Goal: Task Accomplishment & Management: Manage account settings

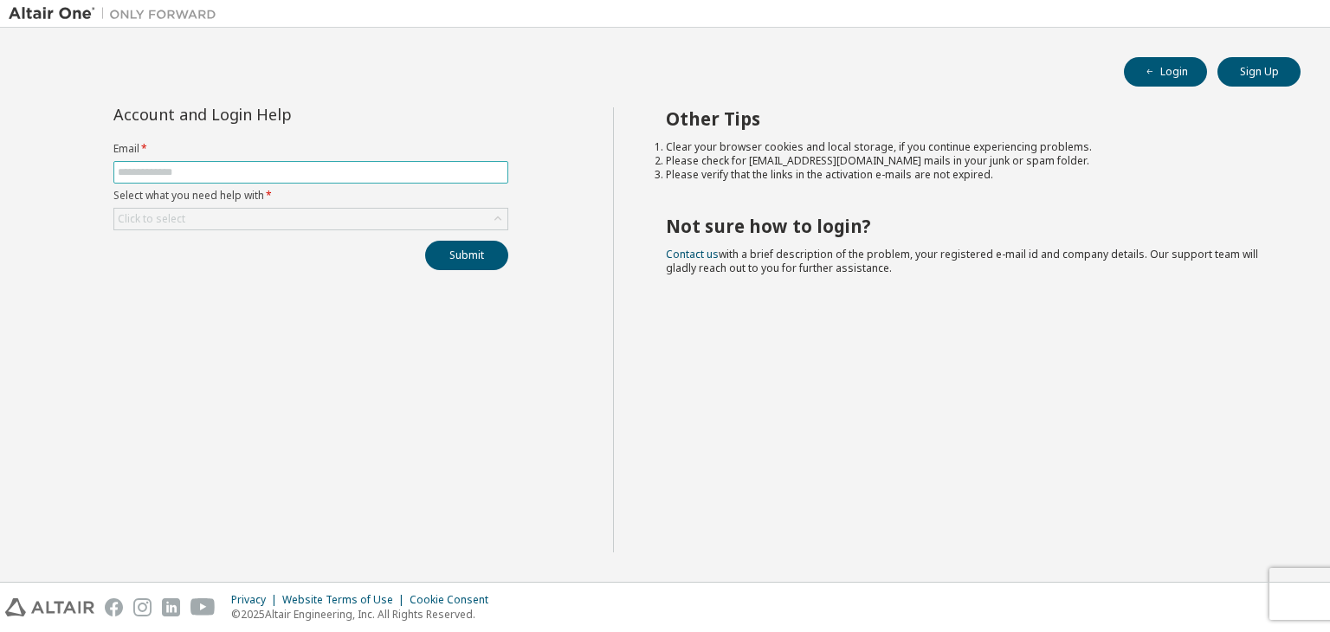
click at [285, 164] on span at bounding box center [310, 172] width 395 height 23
click at [283, 169] on input "text" at bounding box center [311, 172] width 386 height 14
paste input "**********"
type input "**********"
click at [181, 216] on div "Click to select" at bounding box center [152, 219] width 68 height 14
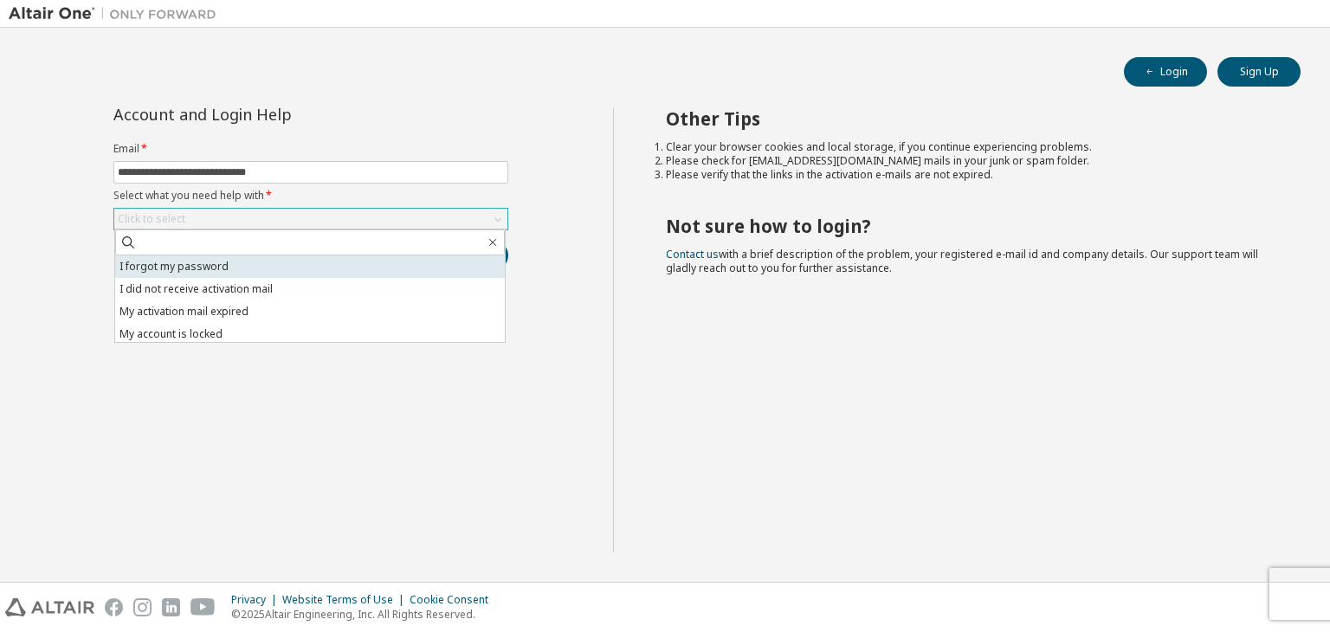
click at [204, 262] on li "I forgot my password" at bounding box center [310, 266] width 390 height 23
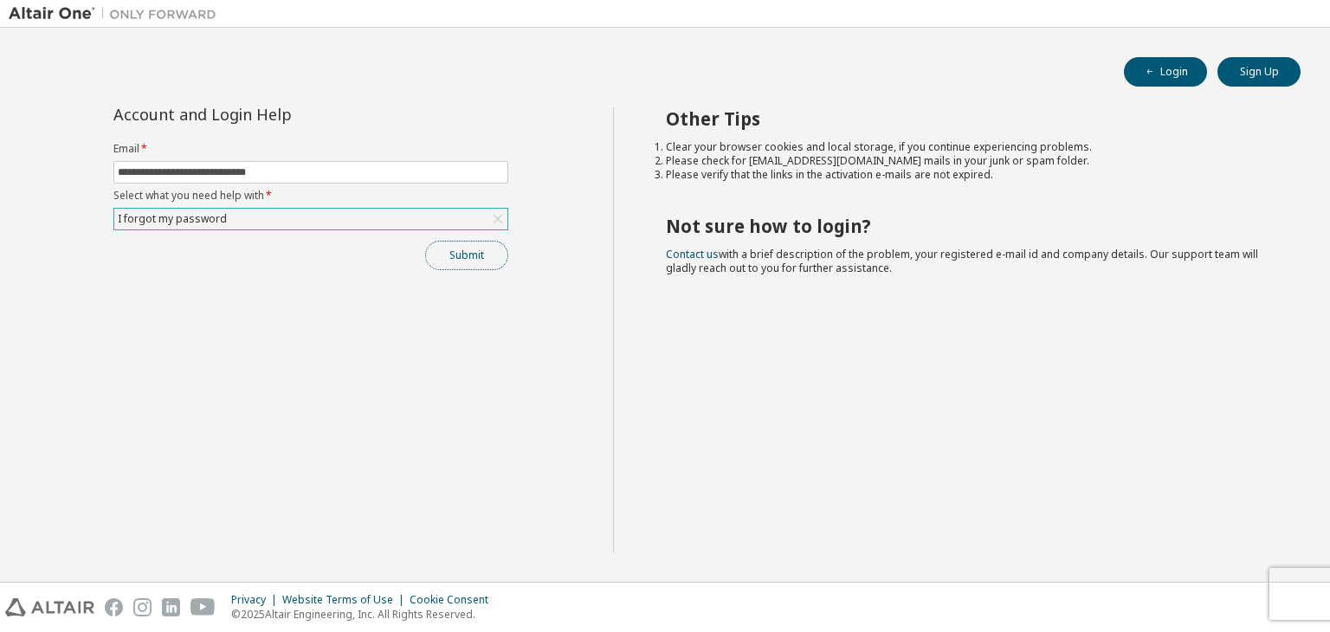
click at [461, 258] on button "Submit" at bounding box center [466, 255] width 83 height 29
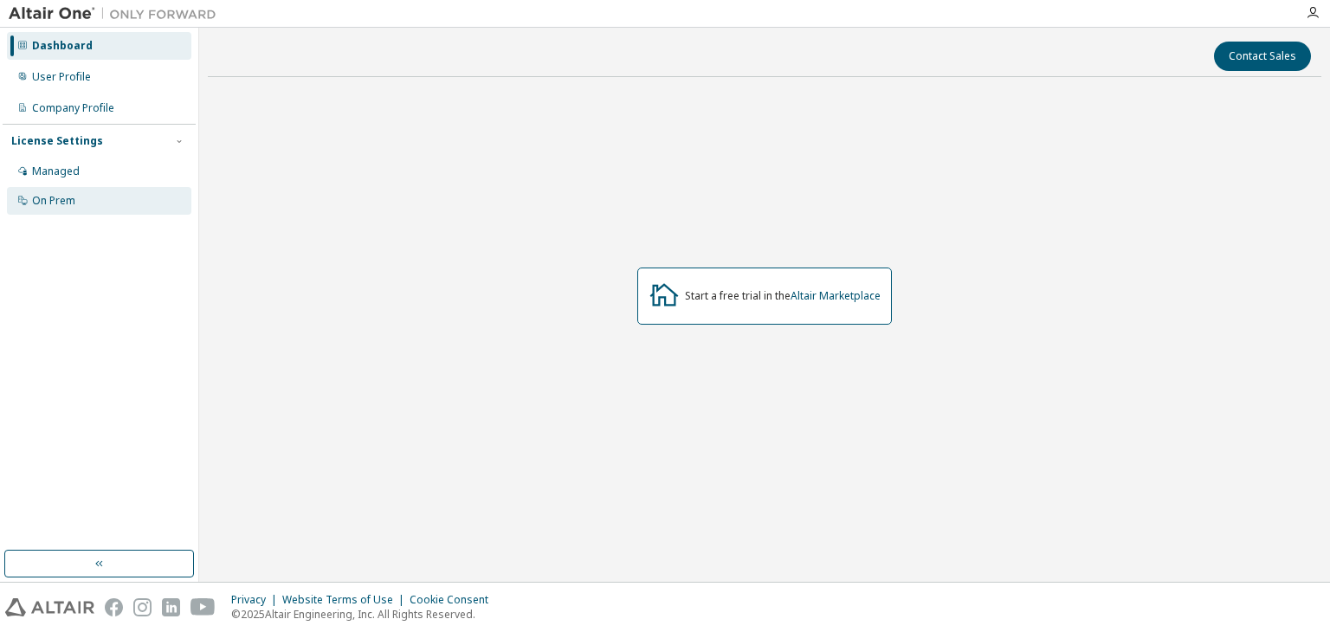
click at [80, 195] on div "On Prem" at bounding box center [99, 201] width 184 height 28
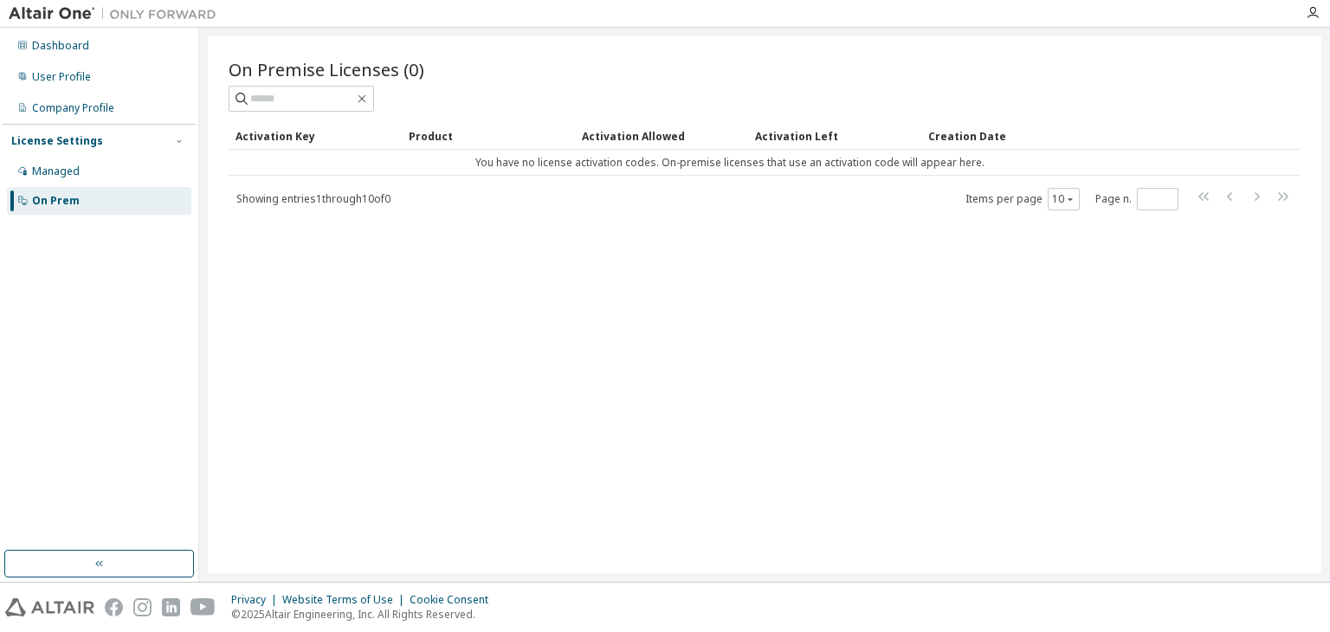
click at [290, 132] on div "Activation Key" at bounding box center [315, 136] width 159 height 28
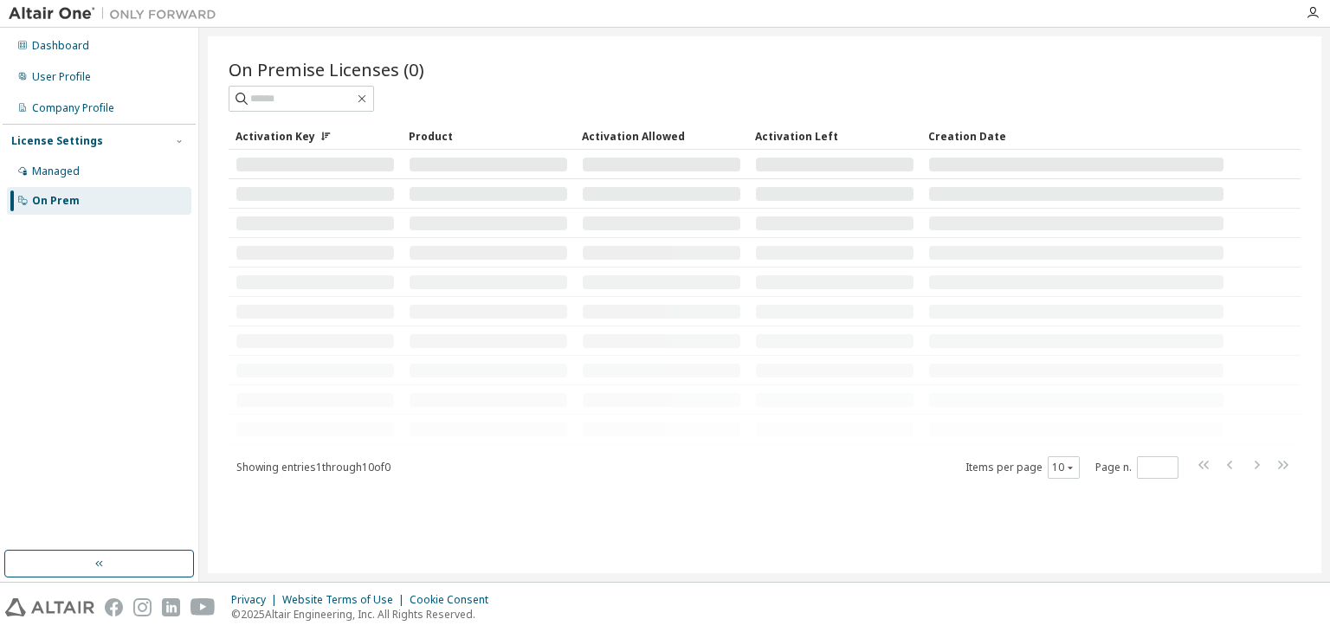
drag, startPoint x: 83, startPoint y: 197, endPoint x: 87, endPoint y: 279, distance: 81.5
click at [62, 307] on div "Dashboard User Profile Company Profile License Settings Managed On Prem" at bounding box center [99, 289] width 193 height 518
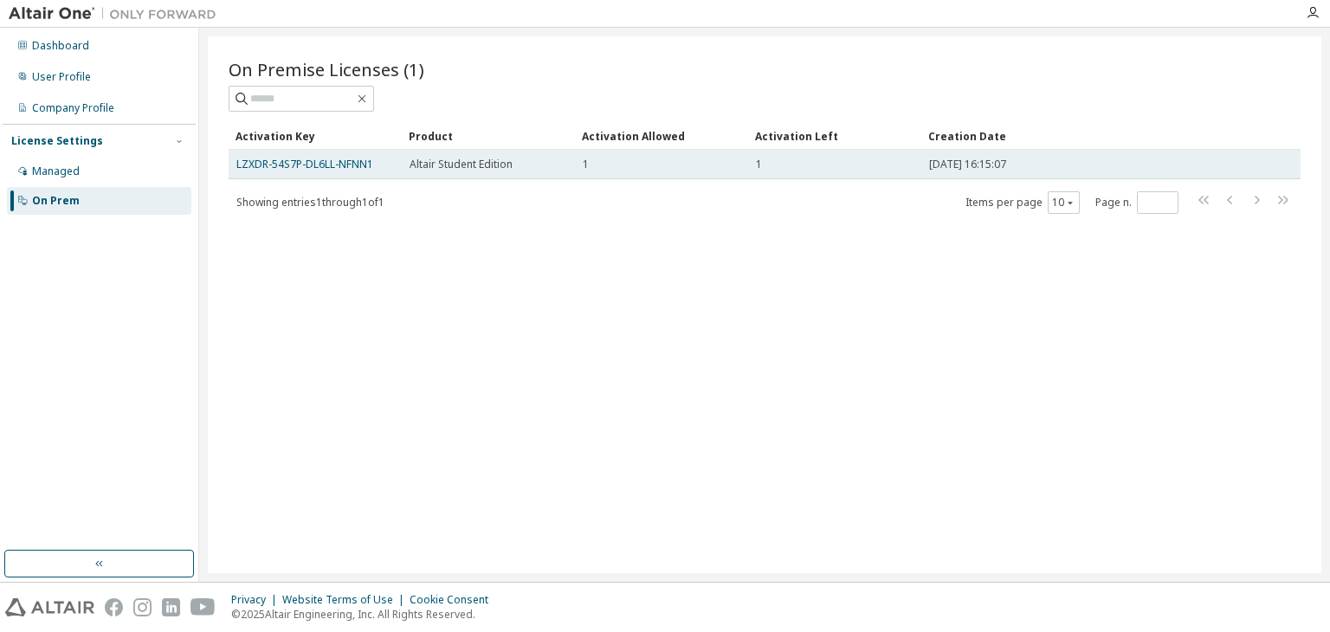
click at [495, 161] on span "Altair Student Edition" at bounding box center [461, 165] width 103 height 14
drag, startPoint x: 381, startPoint y: 166, endPoint x: 232, endPoint y: 167, distance: 149.0
click at [232, 165] on td "LZXDR-54S7P-DL6LL-NFNN1" at bounding box center [315, 164] width 173 height 29
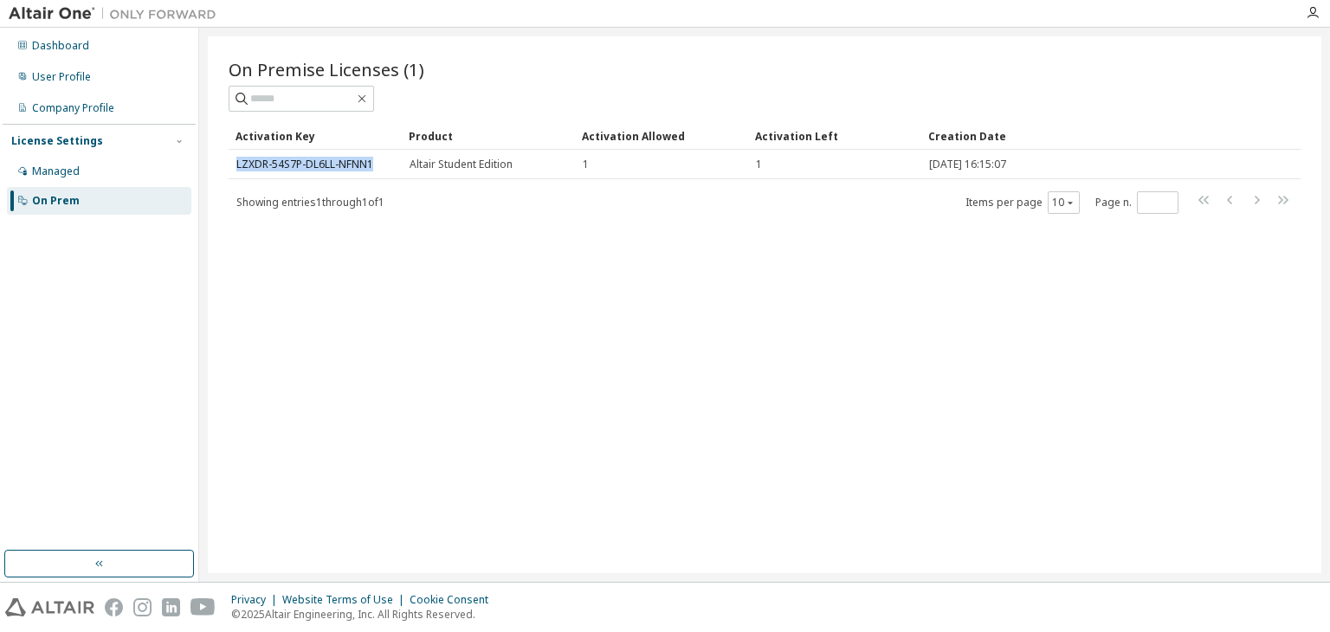
copy link "LZXDR-54S7P-DL6LL-NFNN1"
